Goal: Find specific page/section: Find specific page/section

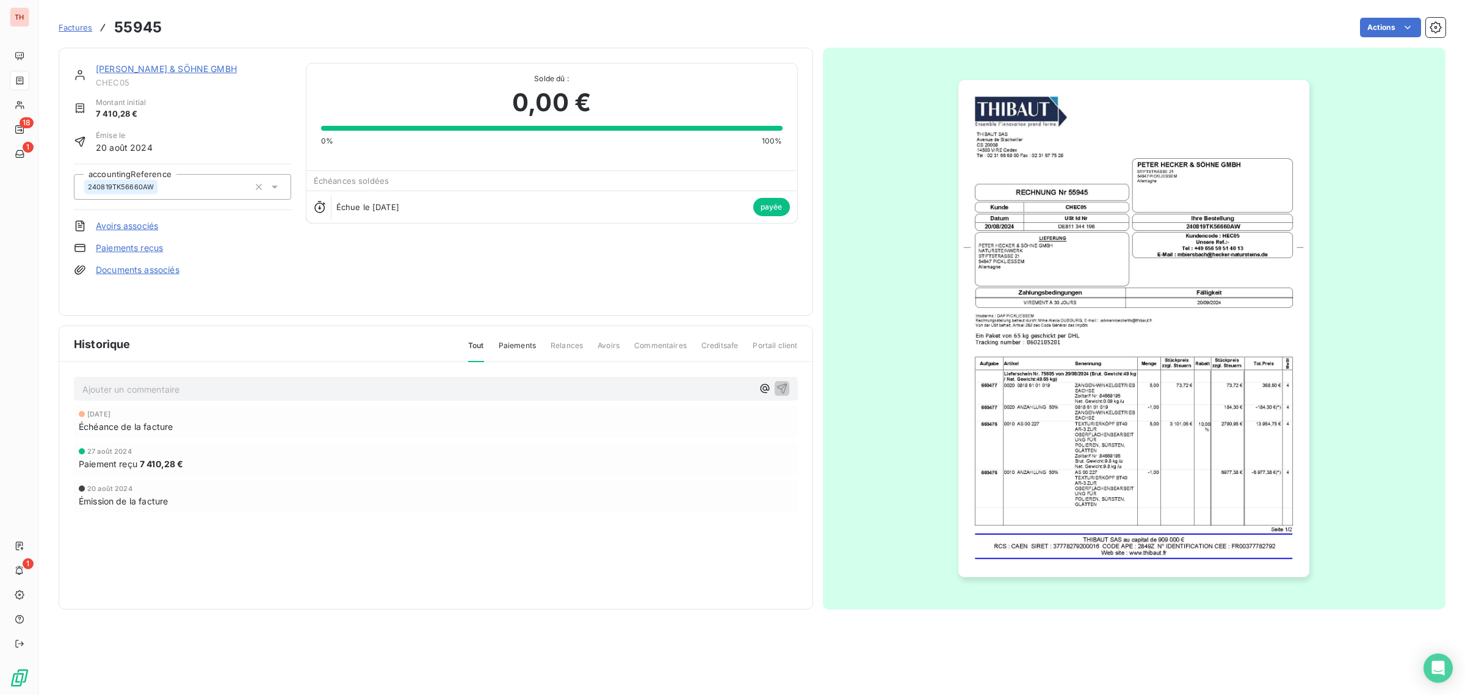
click at [188, 65] on link "[PERSON_NAME] & SÖHNE GMBH" at bounding box center [166, 68] width 141 height 10
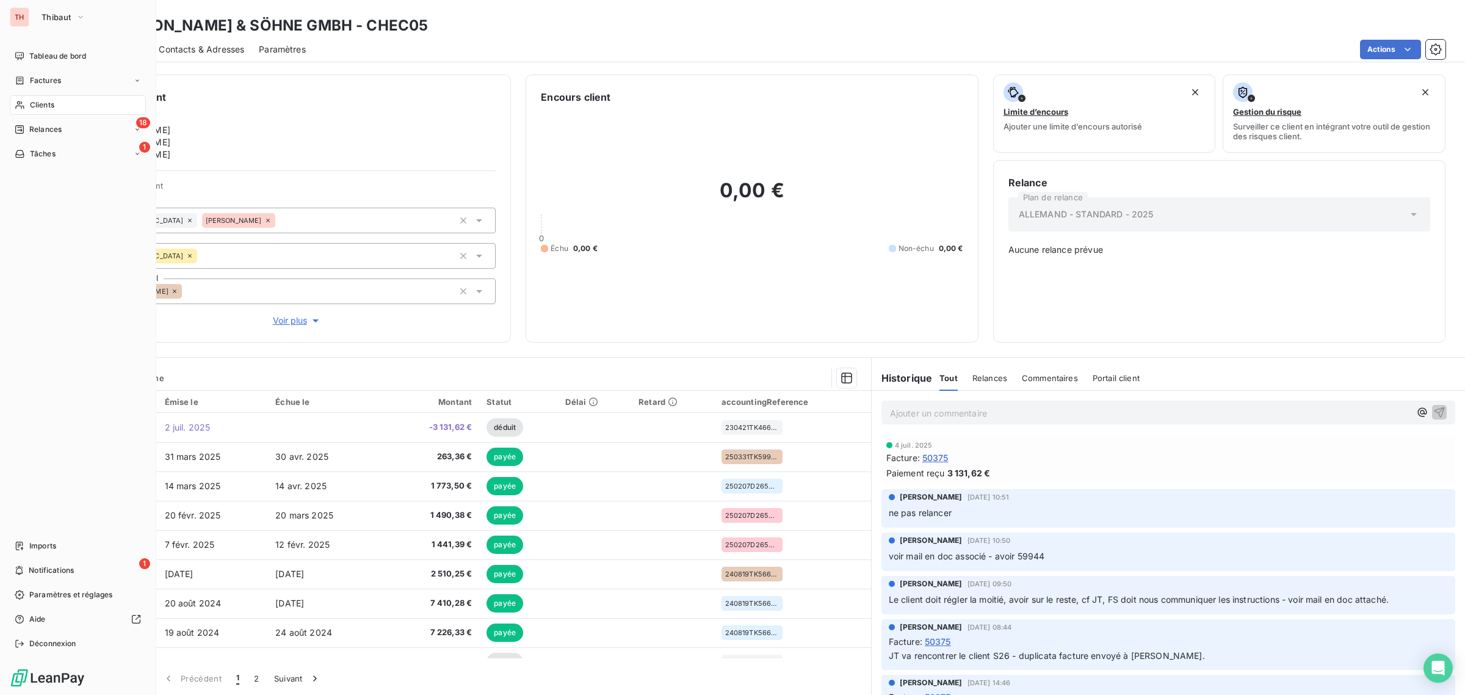
click at [43, 103] on span "Clients" at bounding box center [42, 104] width 24 height 11
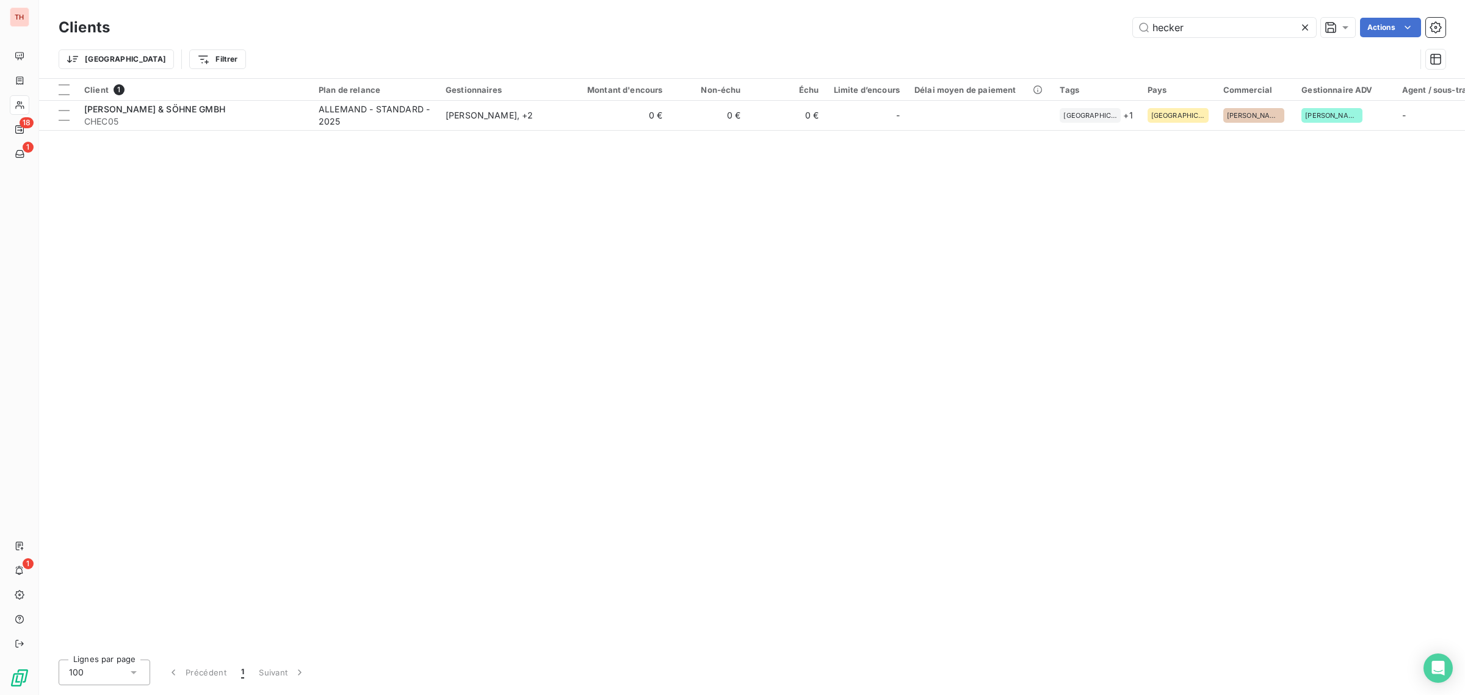
drag, startPoint x: 1203, startPoint y: 24, endPoint x: 1103, endPoint y: 20, distance: 100.2
click at [1103, 20] on div "hecker Actions" at bounding box center [784, 28] width 1321 height 20
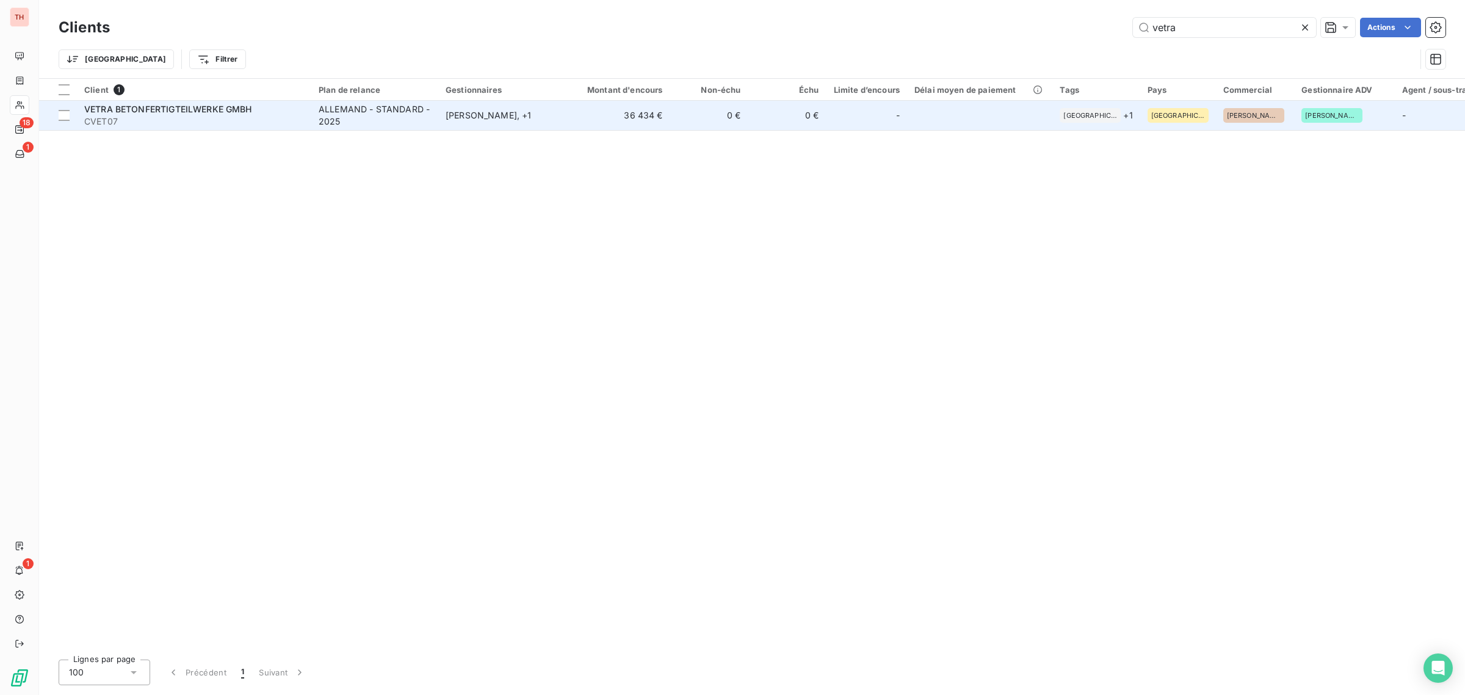
type input "vetra"
click at [302, 110] on div "VETRA BETONFERTIGTEILWERKE GMBH" at bounding box center [194, 109] width 220 height 12
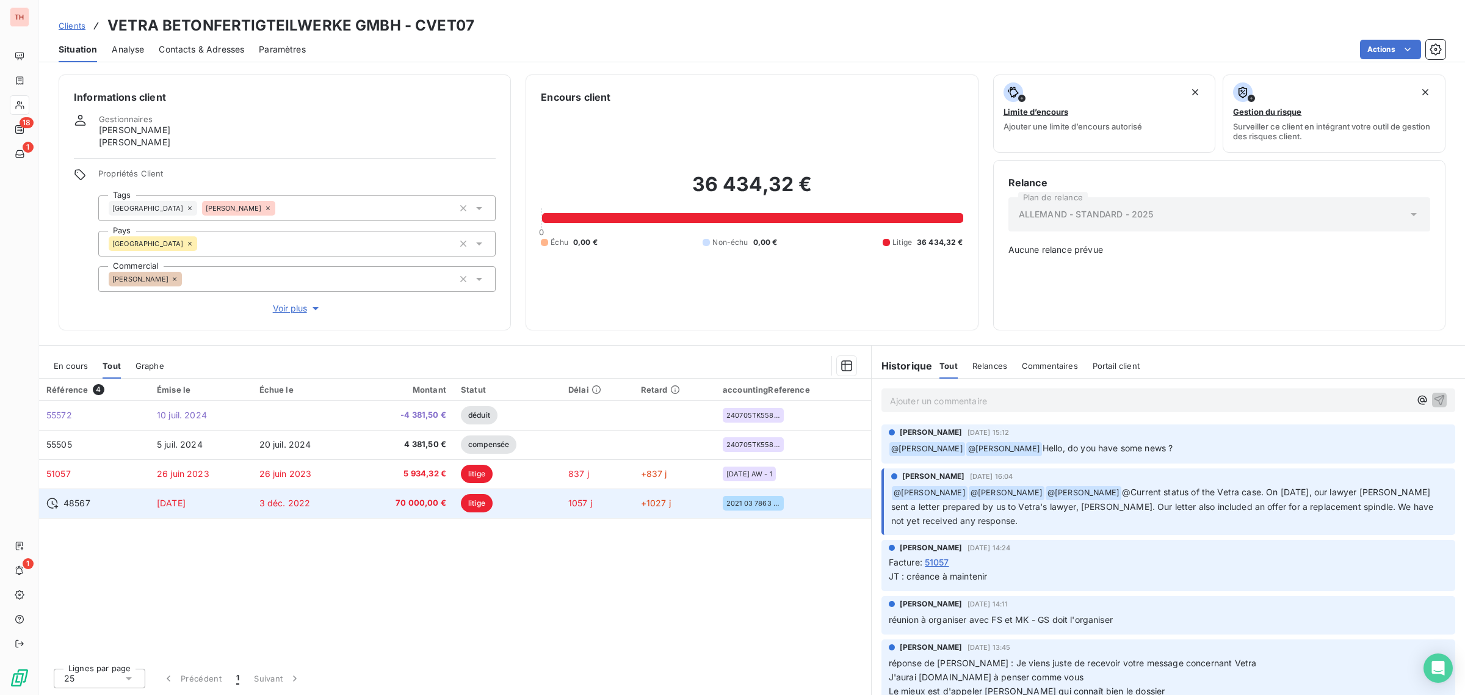
click at [347, 502] on td "3 déc. 2022" at bounding box center [303, 502] width 103 height 29
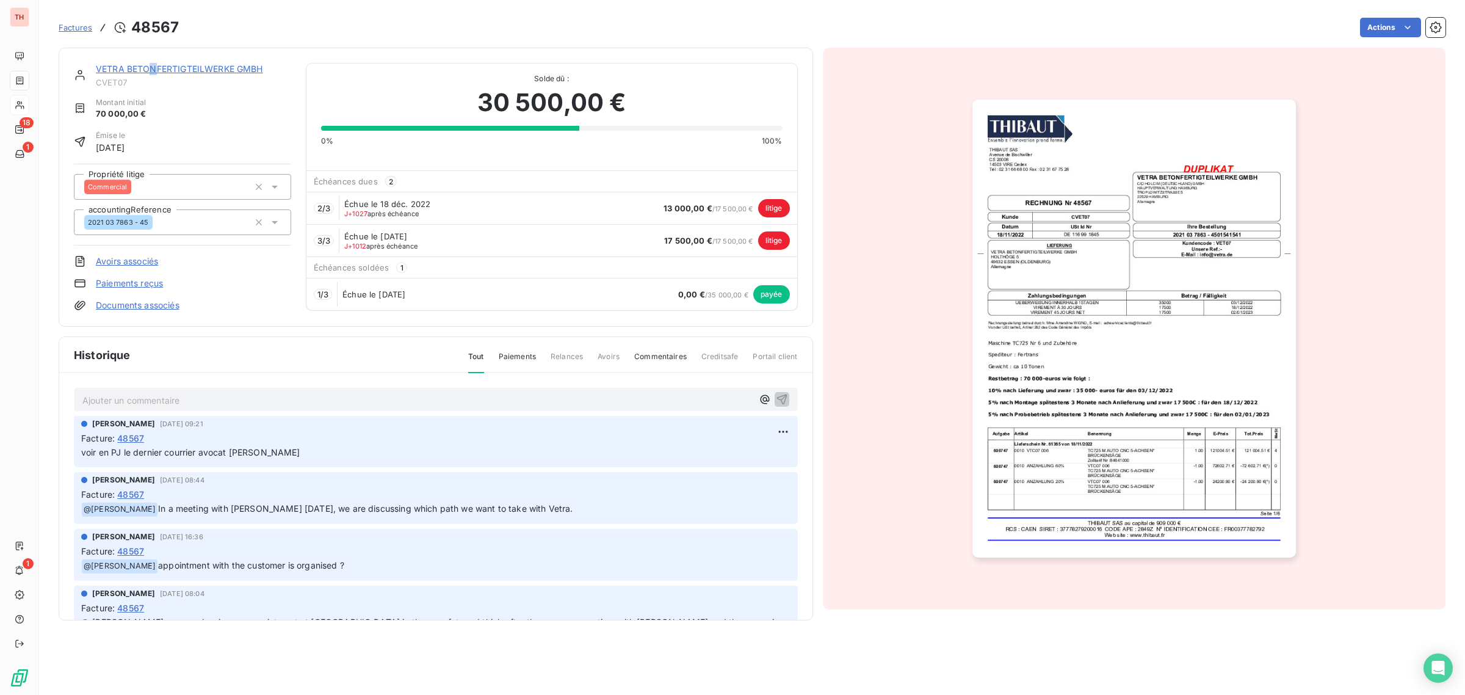
click at [153, 68] on link "VETRA BETONFERTIGTEILWERKE GMBH" at bounding box center [179, 68] width 167 height 10
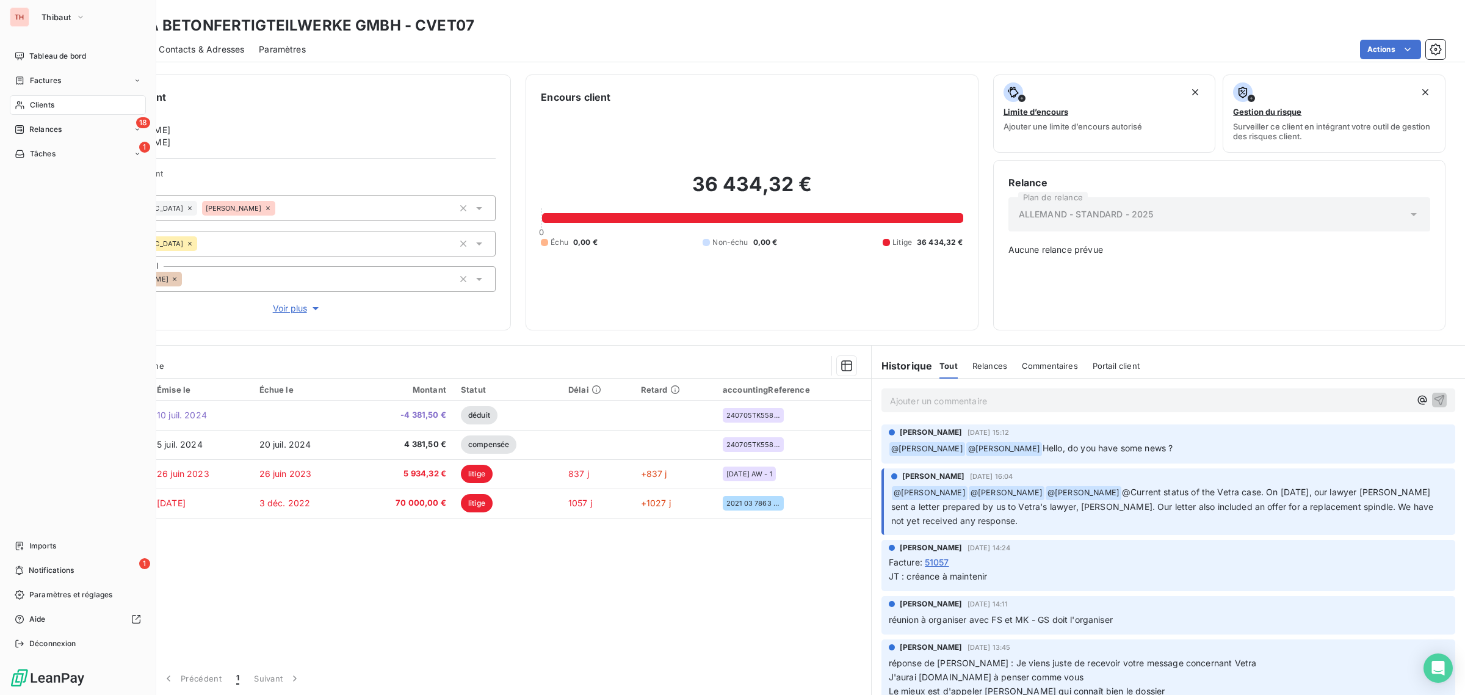
click at [49, 102] on span "Clients" at bounding box center [42, 104] width 24 height 11
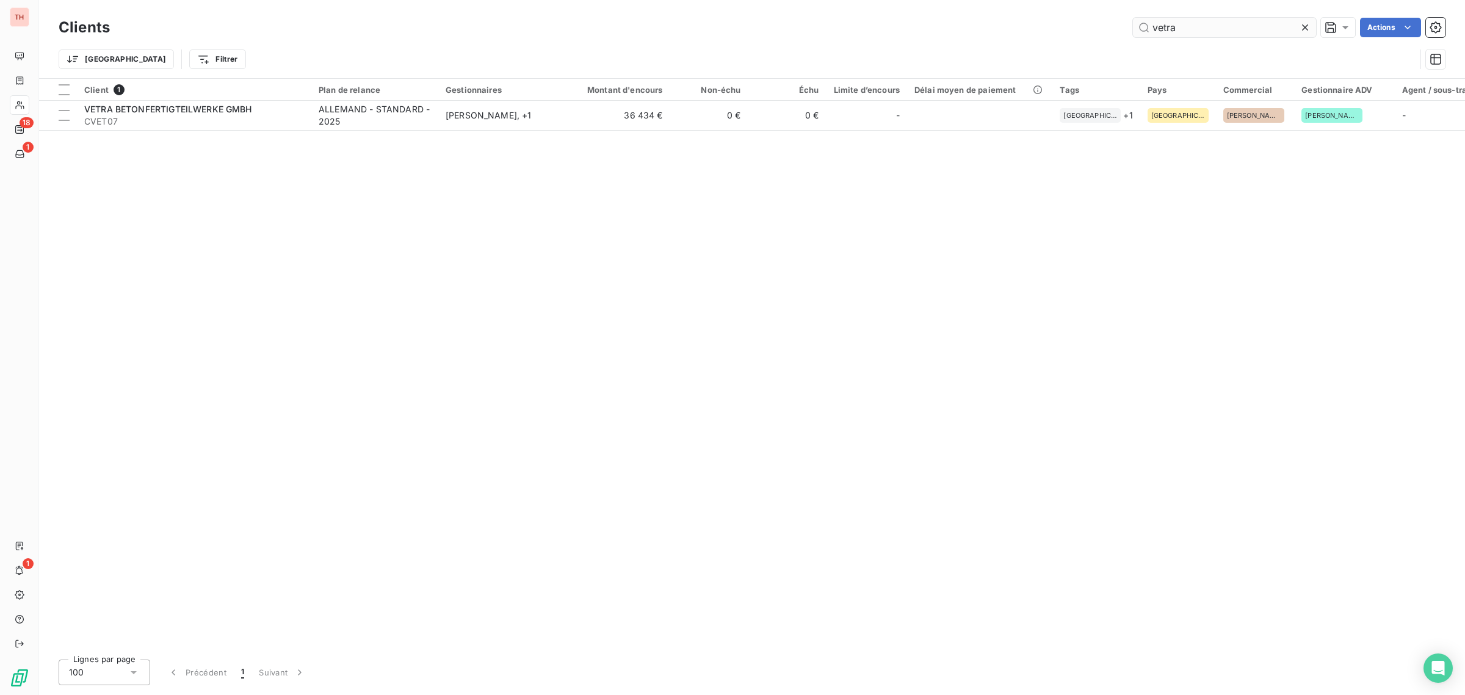
drag, startPoint x: 1191, startPoint y: 29, endPoint x: 1134, endPoint y: 29, distance: 57.4
click at [1134, 29] on input "vetra" at bounding box center [1224, 28] width 183 height 20
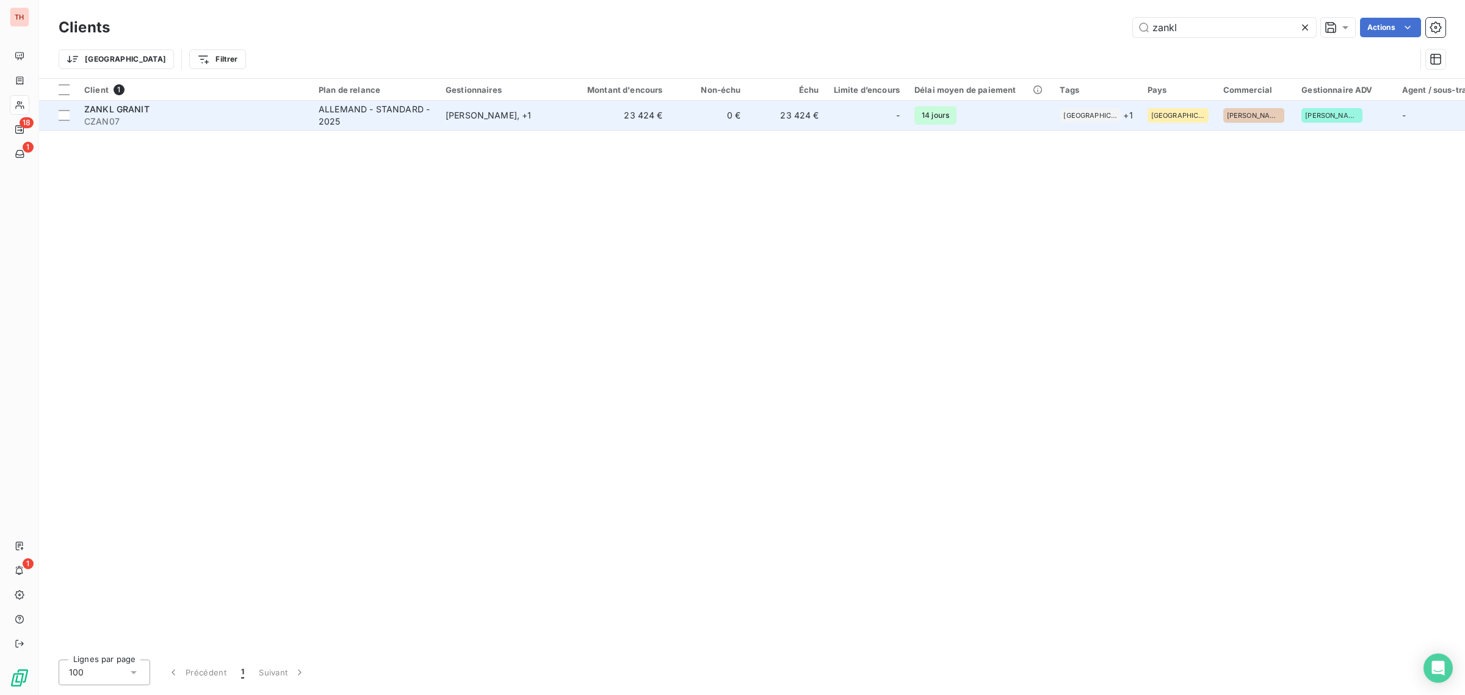
type input "zankl"
click at [272, 114] on div "ZANKL GRANIT" at bounding box center [194, 109] width 220 height 12
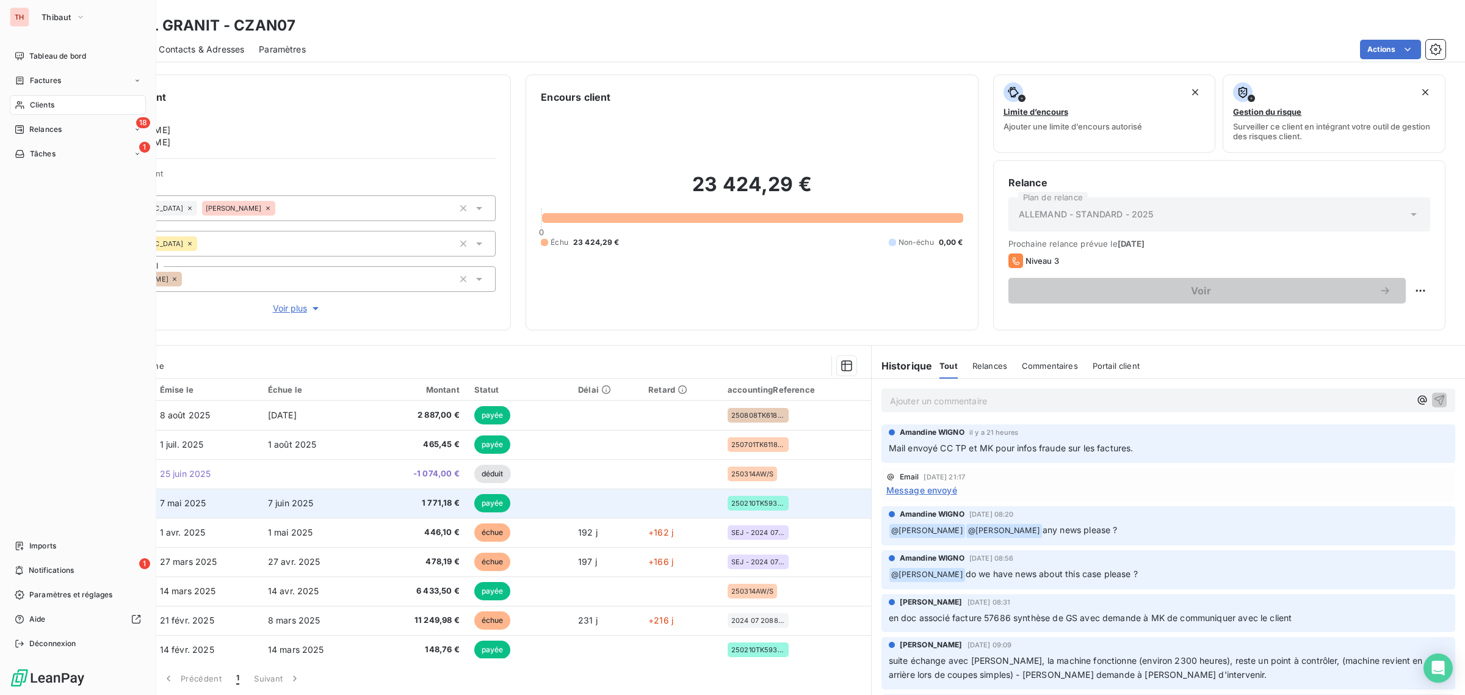
click at [49, 105] on span "Clients" at bounding box center [42, 104] width 24 height 11
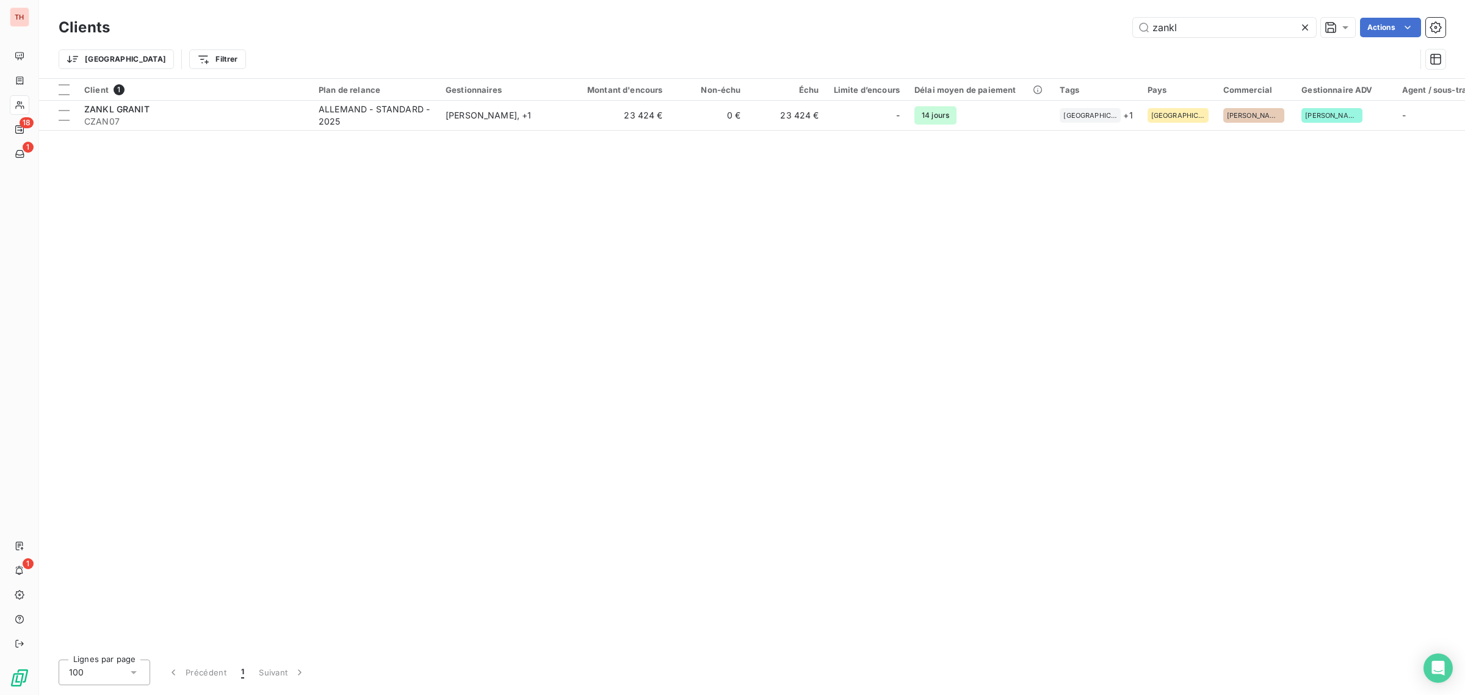
drag, startPoint x: 1158, startPoint y: 26, endPoint x: 1127, endPoint y: 26, distance: 30.5
click at [1127, 26] on div "zankl Actions" at bounding box center [784, 28] width 1321 height 20
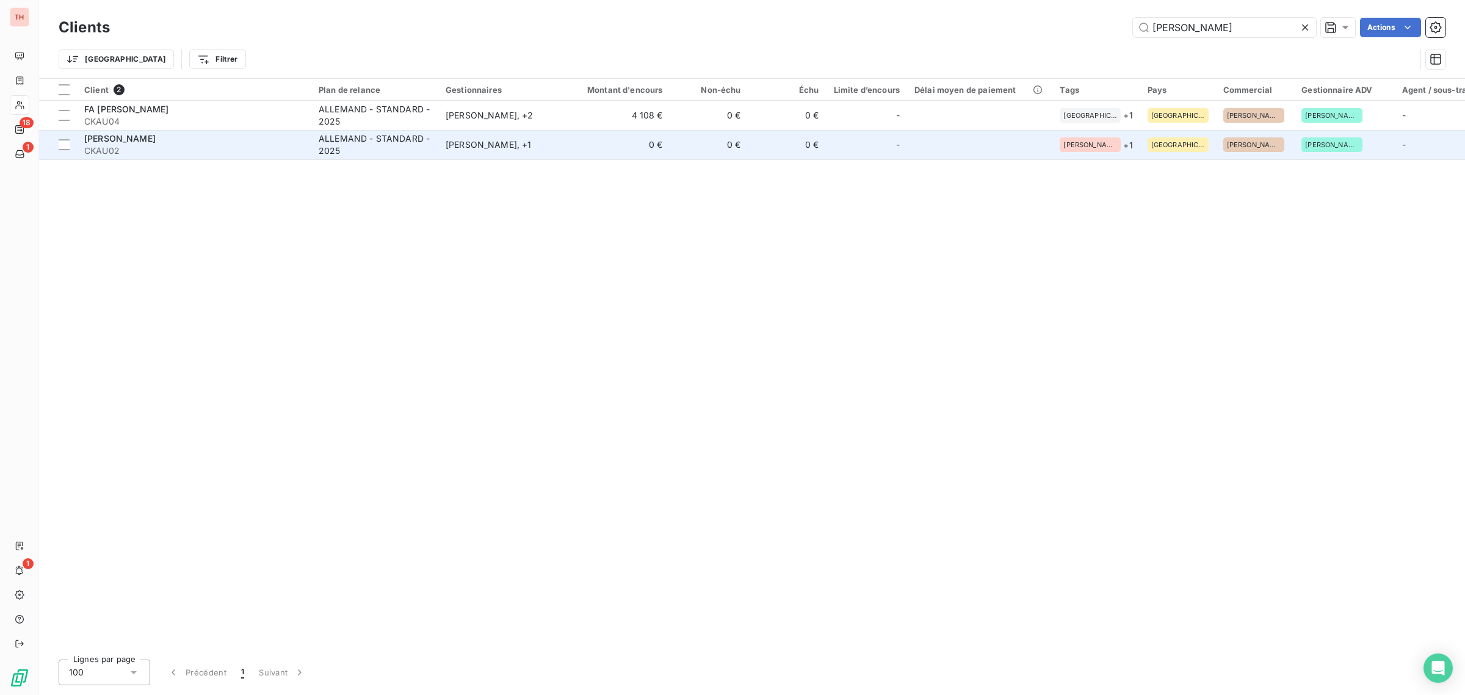
type input "[PERSON_NAME]"
click at [191, 145] on span "CKAU02" at bounding box center [194, 151] width 220 height 12
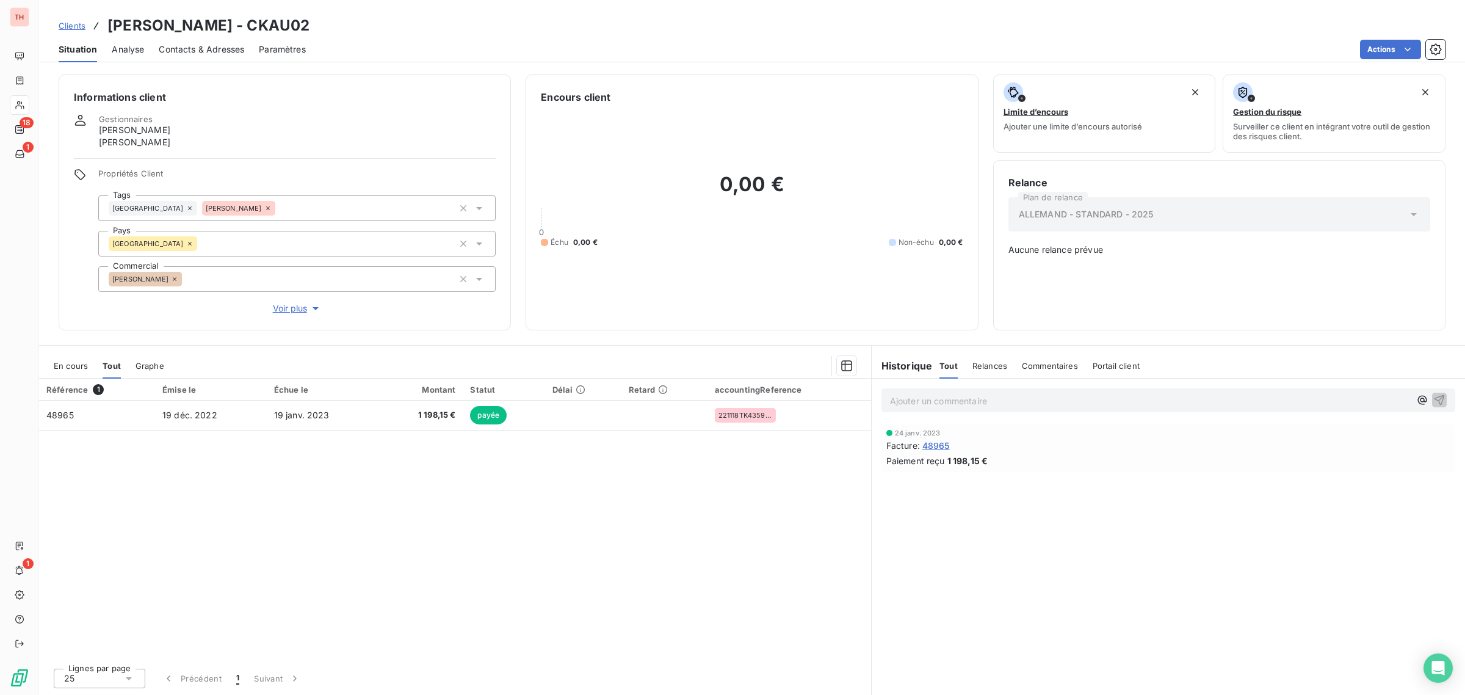
click at [72, 357] on div "En cours" at bounding box center [71, 366] width 34 height 26
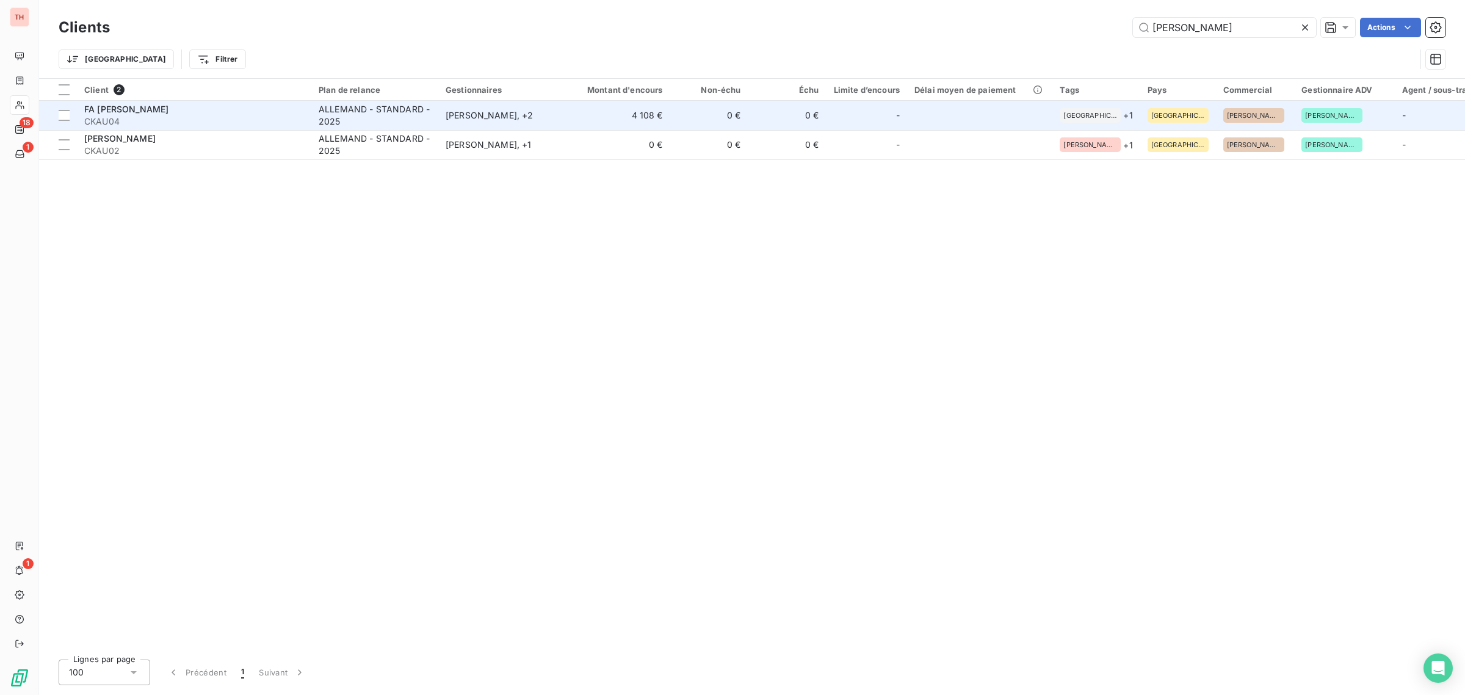
click at [214, 110] on div "FA [PERSON_NAME]" at bounding box center [194, 109] width 220 height 12
